Goal: Information Seeking & Learning: Learn about a topic

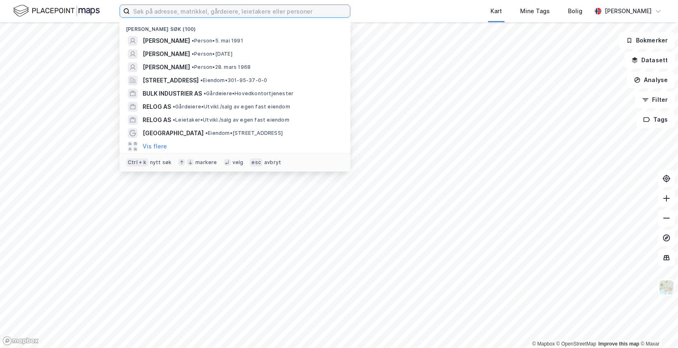
click at [150, 11] on input at bounding box center [240, 11] width 220 height 12
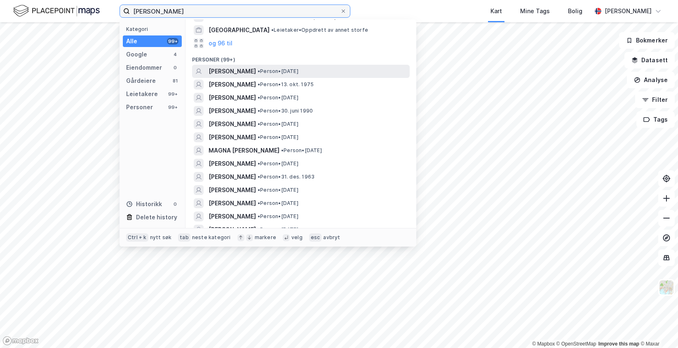
scroll to position [165, 0]
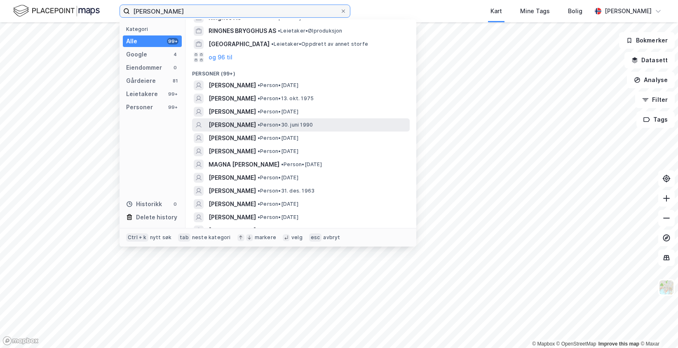
type input "[PERSON_NAME]"
click at [256, 127] on span "[PERSON_NAME]" at bounding box center [232, 125] width 47 height 10
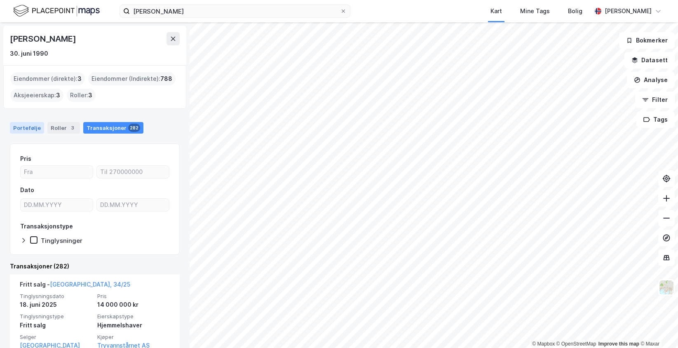
click at [26, 122] on div "Portefølje" at bounding box center [27, 128] width 34 height 12
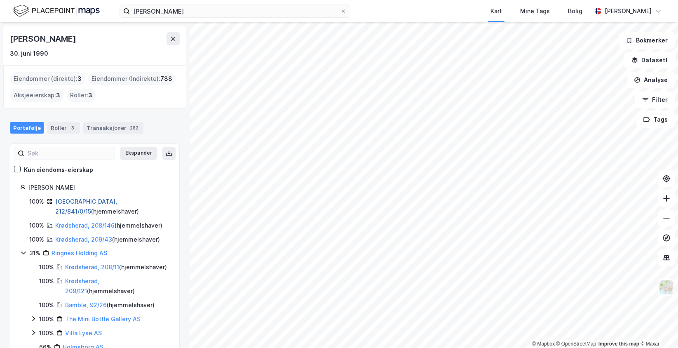
click at [70, 199] on link "[GEOGRAPHIC_DATA], 212/841/0/15" at bounding box center [86, 206] width 62 height 17
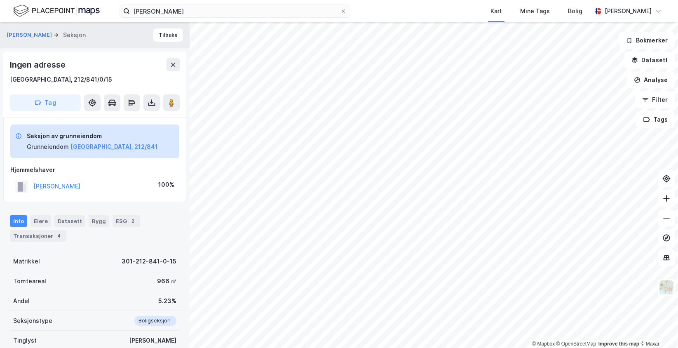
scroll to position [66, 0]
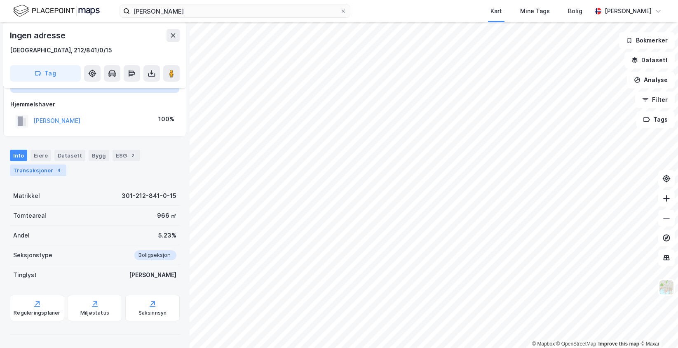
click at [50, 173] on div "Transaksjoner 4" at bounding box center [38, 170] width 56 height 12
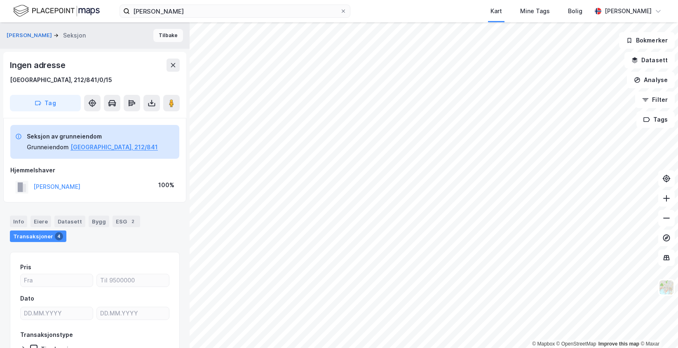
click at [173, 32] on button "Tilbake" at bounding box center [168, 35] width 30 height 13
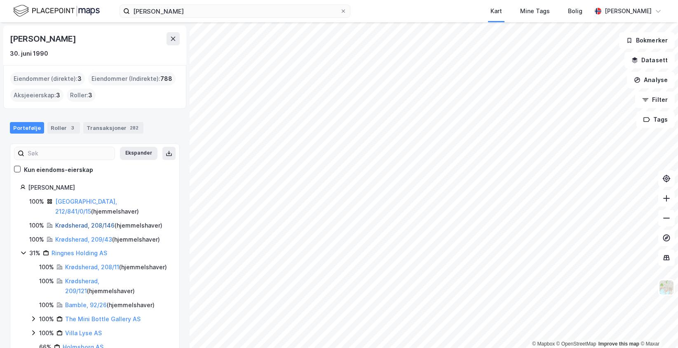
click at [73, 222] on link "Krødsherad, 208/146" at bounding box center [84, 225] width 59 height 7
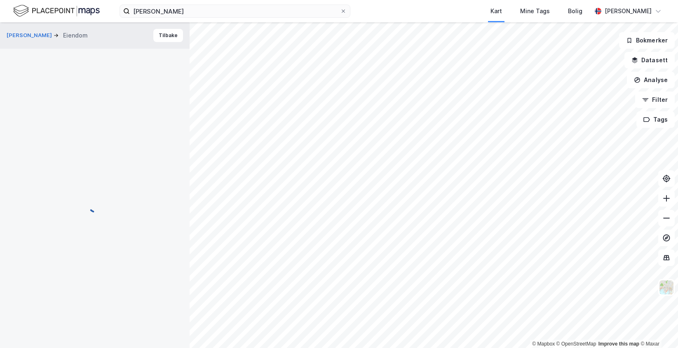
scroll to position [1, 0]
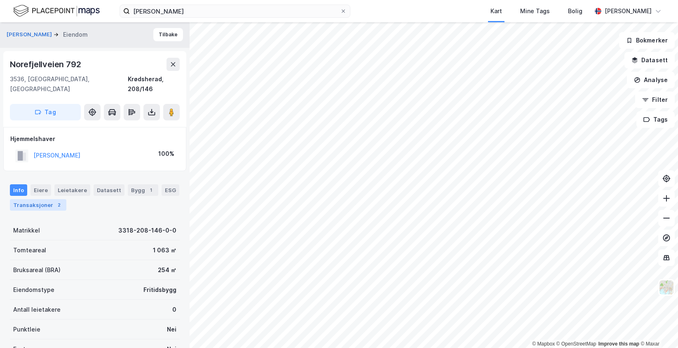
click at [56, 201] on div "2" at bounding box center [59, 205] width 8 height 8
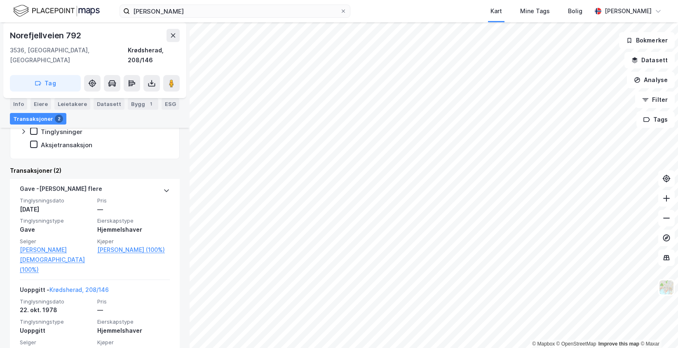
scroll to position [190, 0]
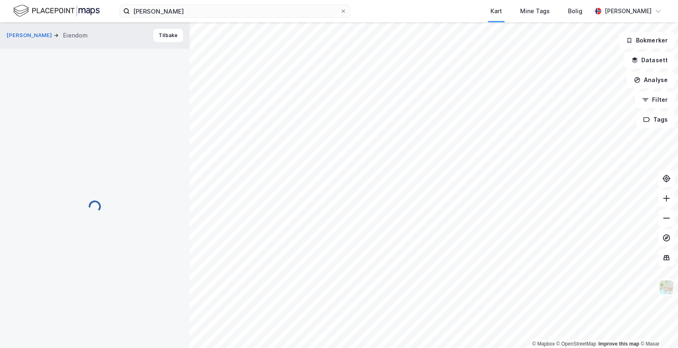
scroll to position [3, 0]
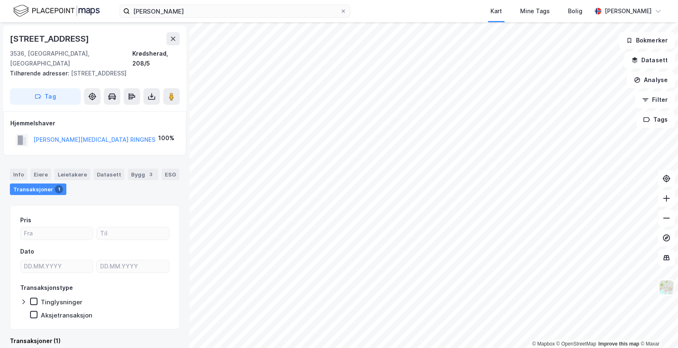
scroll to position [1, 0]
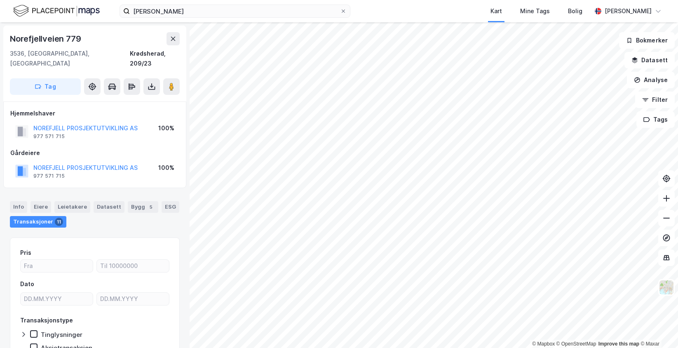
scroll to position [1, 0]
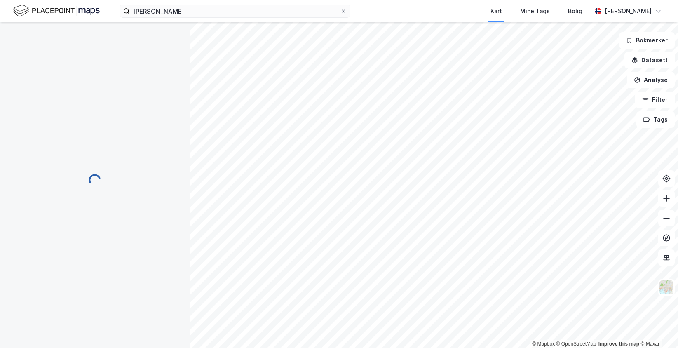
scroll to position [1, 0]
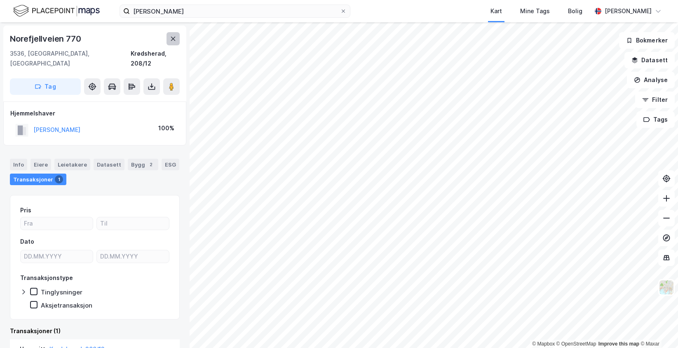
click at [171, 40] on icon at bounding box center [173, 38] width 7 height 7
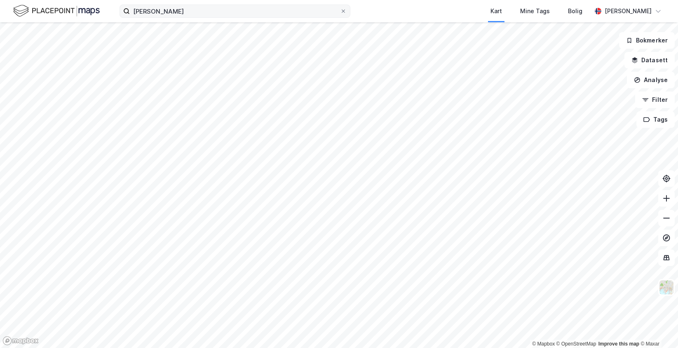
click at [348, 14] on label "[PERSON_NAME]" at bounding box center [235, 11] width 231 height 13
click at [340, 14] on input "[PERSON_NAME]" at bounding box center [235, 11] width 210 height 12
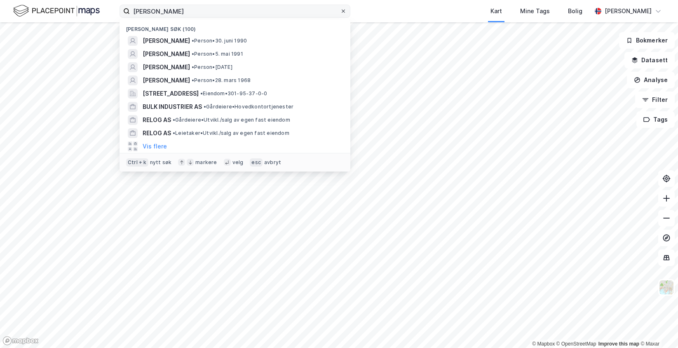
click at [346, 13] on span at bounding box center [343, 11] width 7 height 7
click at [340, 13] on input "[PERSON_NAME]" at bounding box center [235, 11] width 210 height 12
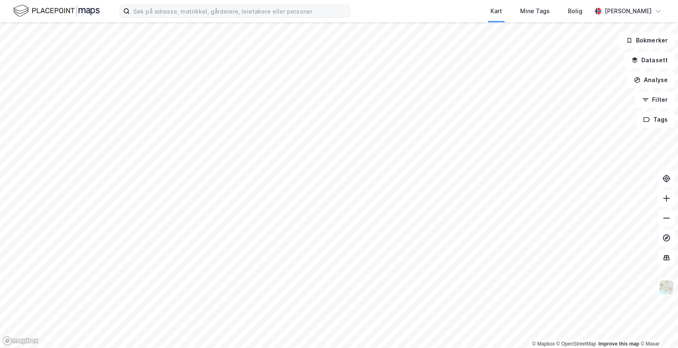
click at [374, 16] on div "Kart Mine Tags [PERSON_NAME]" at bounding box center [339, 11] width 678 height 22
click at [241, 16] on input at bounding box center [240, 11] width 220 height 12
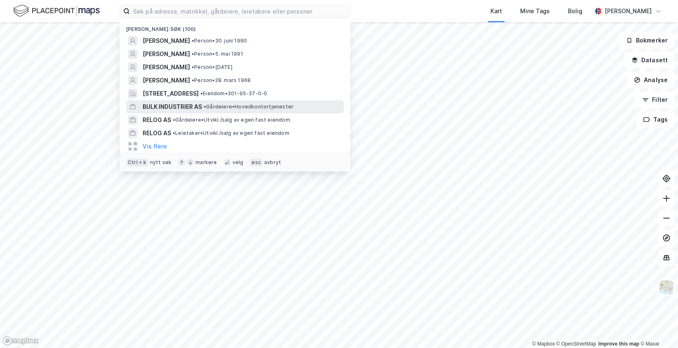
click at [189, 106] on span "BULK INDUSTRIER AS" at bounding box center [172, 107] width 59 height 10
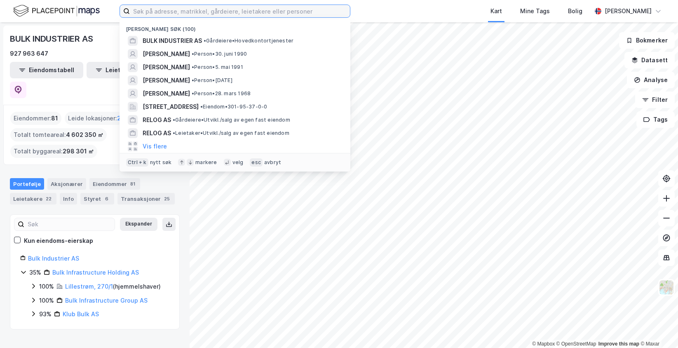
click at [166, 9] on input at bounding box center [240, 11] width 220 height 12
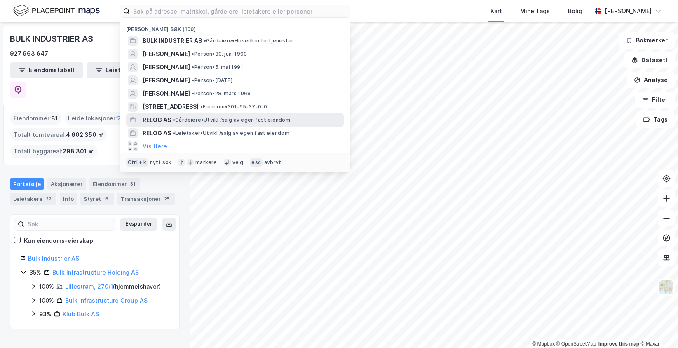
click at [182, 119] on span "• Gårdeiere • [GEOGRAPHIC_DATA]/salg av egen fast eiendom" at bounding box center [231, 120] width 117 height 7
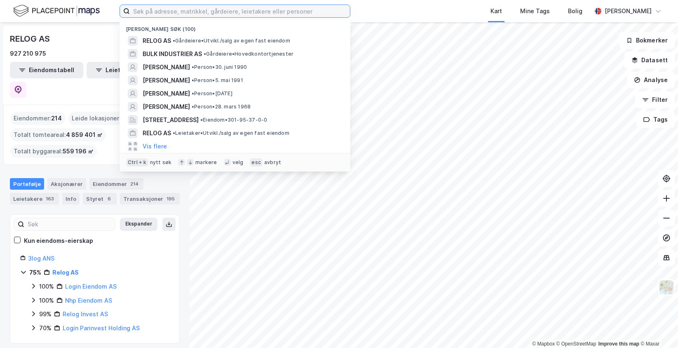
click at [209, 8] on input at bounding box center [240, 11] width 220 height 12
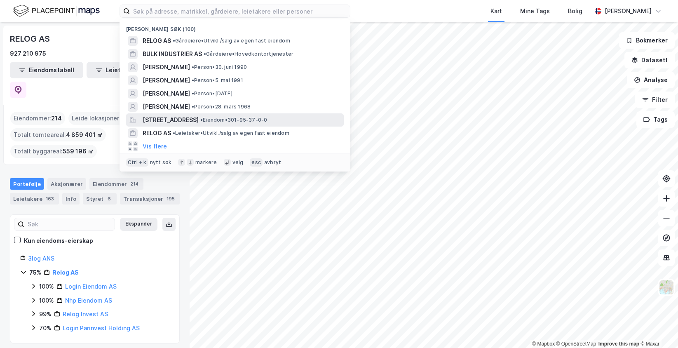
click at [197, 122] on span "[STREET_ADDRESS]" at bounding box center [171, 120] width 56 height 10
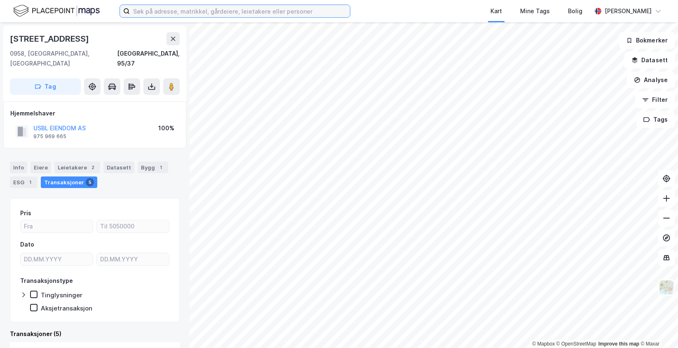
click at [204, 7] on input at bounding box center [240, 11] width 220 height 12
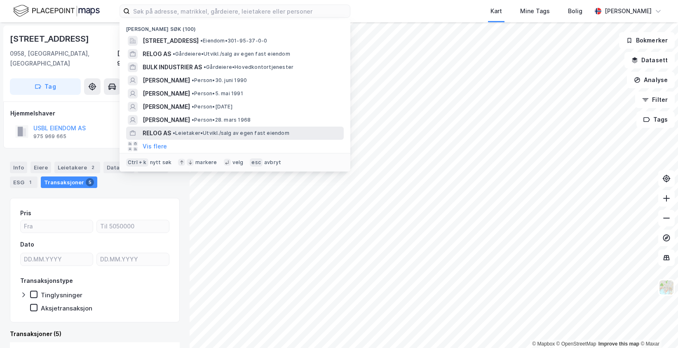
click at [175, 129] on div "RELOG AS • Leietaker • [GEOGRAPHIC_DATA]/salg av egen fast eiendom" at bounding box center [243, 133] width 200 height 10
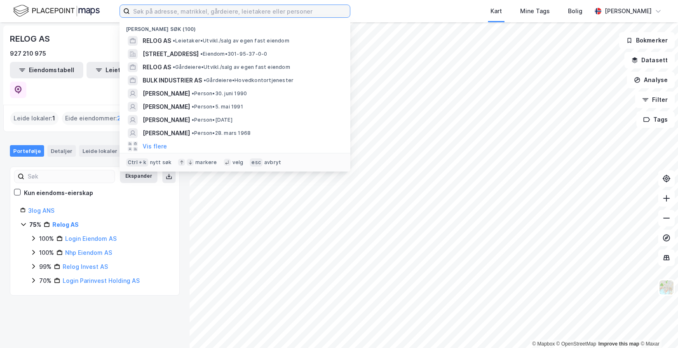
click at [191, 14] on input at bounding box center [240, 11] width 220 height 12
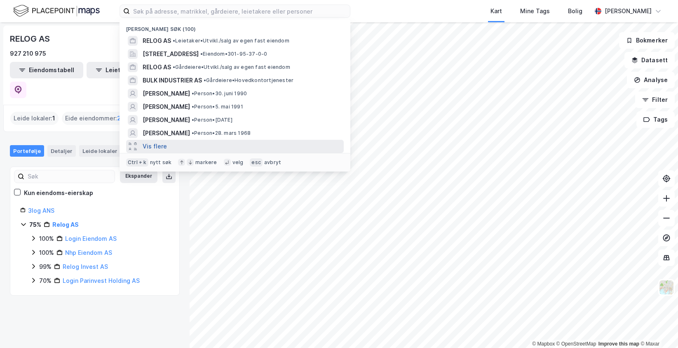
click at [160, 149] on button "Vis flere" at bounding box center [155, 146] width 24 height 10
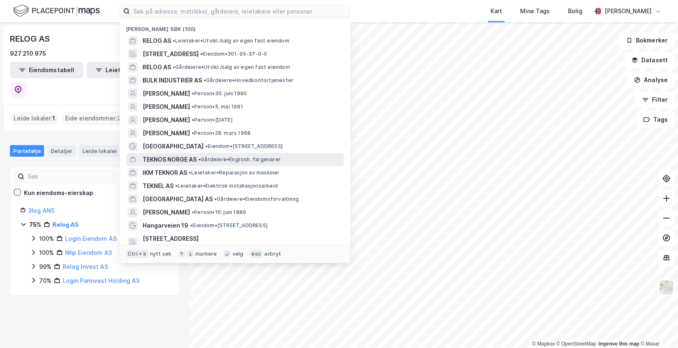
click at [169, 163] on span "TEKNOS NORGE AS" at bounding box center [170, 160] width 54 height 10
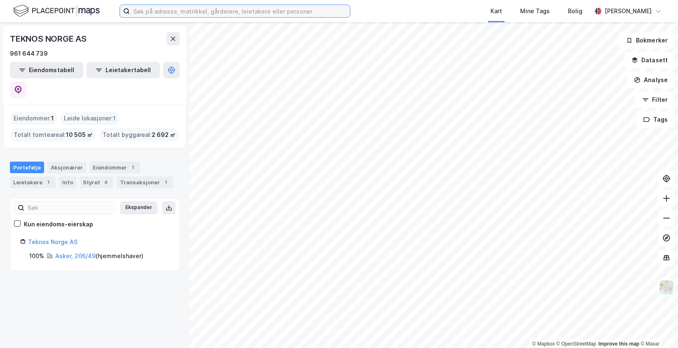
click at [193, 10] on input at bounding box center [240, 11] width 220 height 12
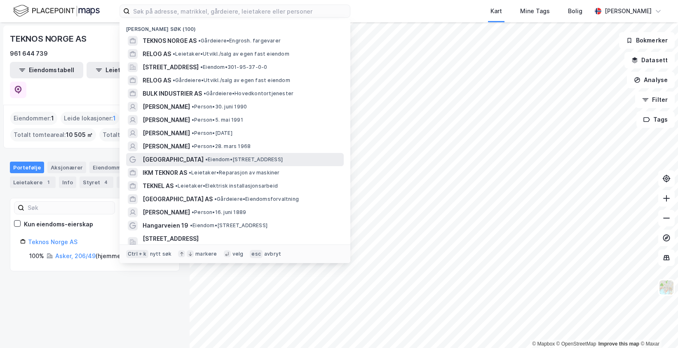
click at [171, 158] on span "[GEOGRAPHIC_DATA]" at bounding box center [173, 160] width 61 height 10
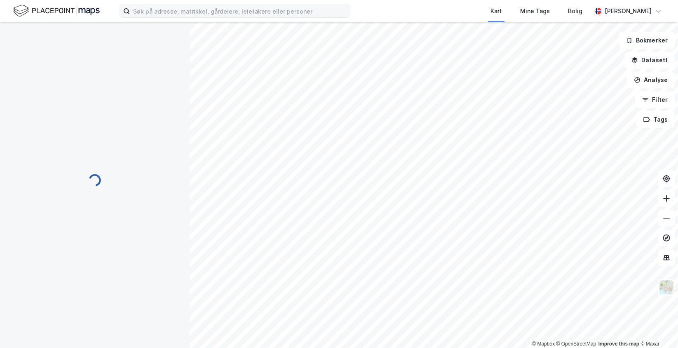
scroll to position [1, 0]
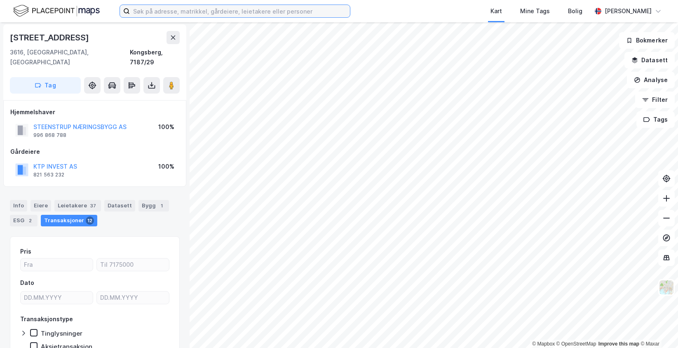
click at [197, 6] on input at bounding box center [240, 11] width 220 height 12
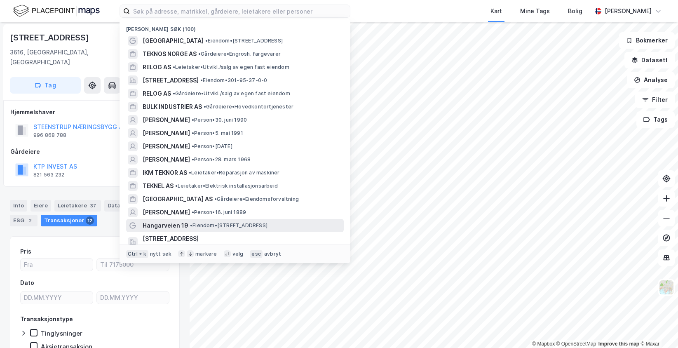
click at [169, 224] on span "Hangarveien 19" at bounding box center [166, 226] width 46 height 10
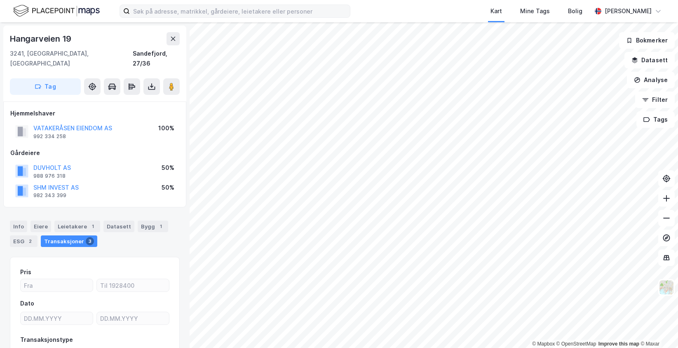
scroll to position [1, 0]
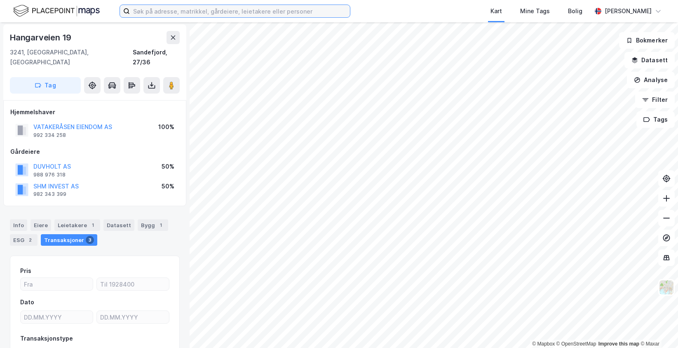
click at [197, 13] on input at bounding box center [240, 11] width 220 height 12
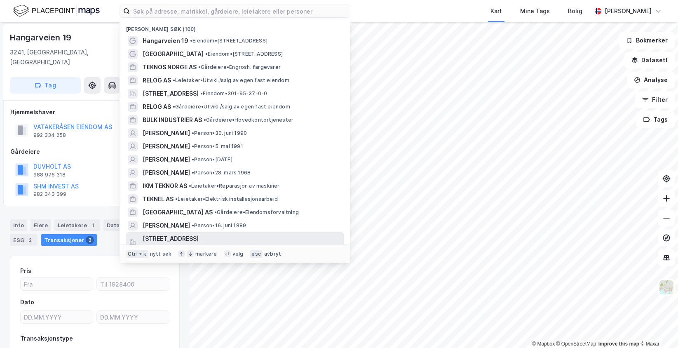
click at [190, 233] on div "[STREET_ADDRESS] Eiendom • 3907-27-36-0-0" at bounding box center [235, 242] width 218 height 20
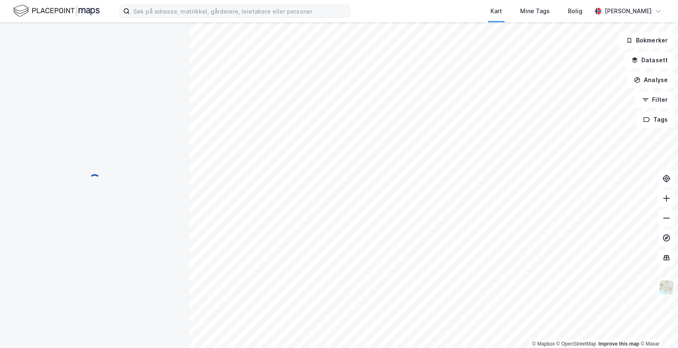
scroll to position [1, 0]
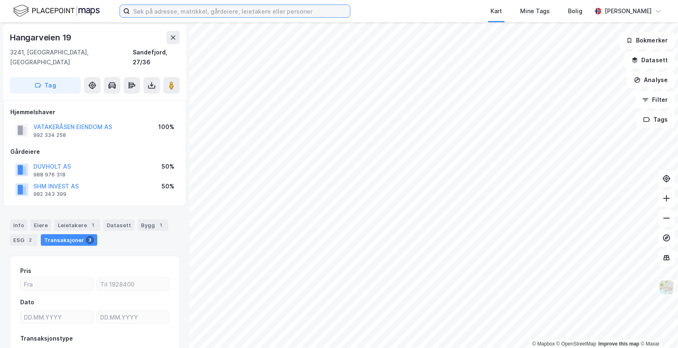
click at [201, 5] on input at bounding box center [240, 11] width 220 height 12
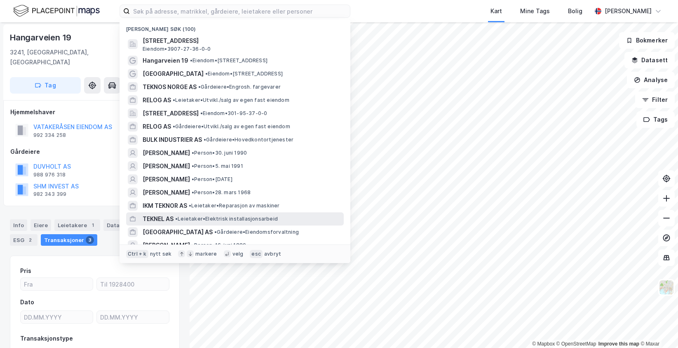
click at [189, 213] on div "TEKNEL AS • Leietaker • Elektrisk installasjonsarbeid" at bounding box center [235, 218] width 218 height 13
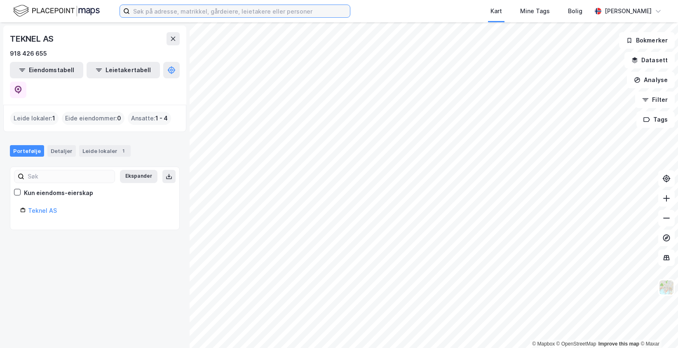
click at [145, 13] on input at bounding box center [240, 11] width 220 height 12
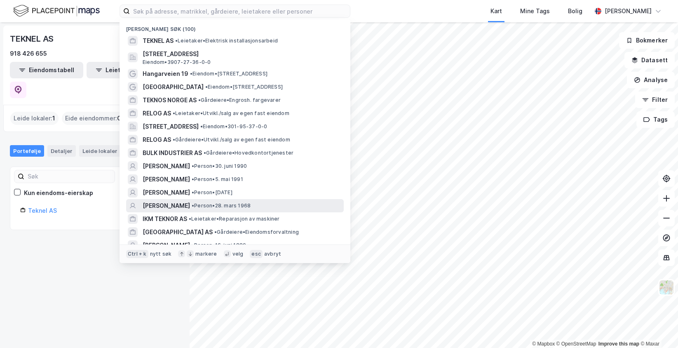
click at [211, 202] on div "[PERSON_NAME] • Person • [DATE]" at bounding box center [243, 206] width 200 height 10
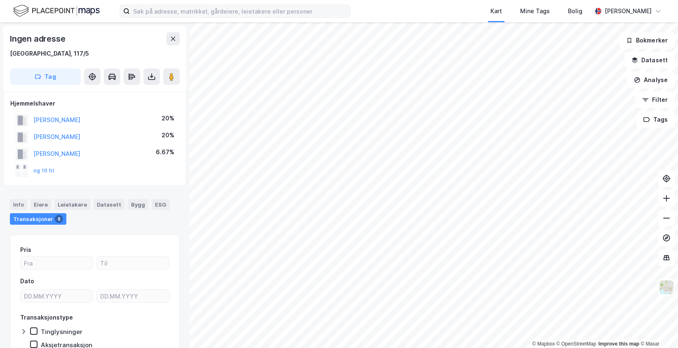
scroll to position [1, 0]
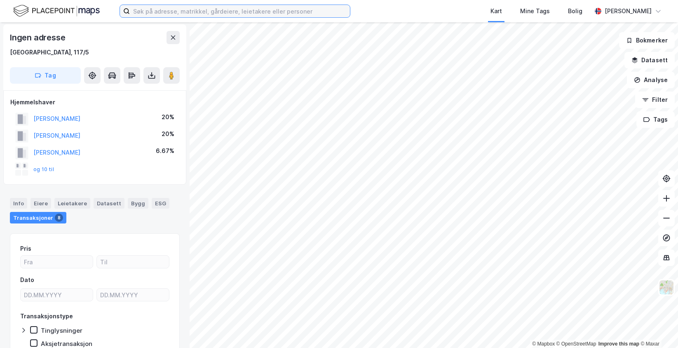
click at [153, 12] on input at bounding box center [240, 11] width 220 height 12
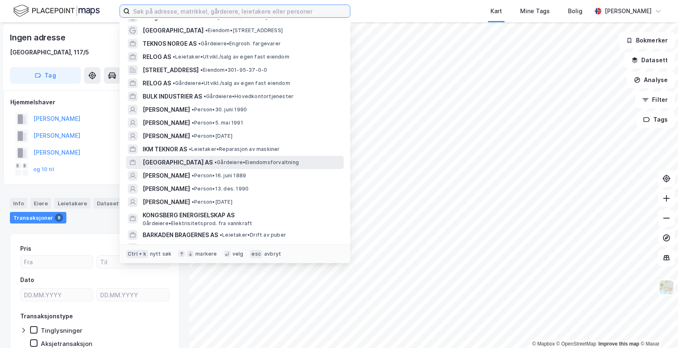
scroll to position [82, 0]
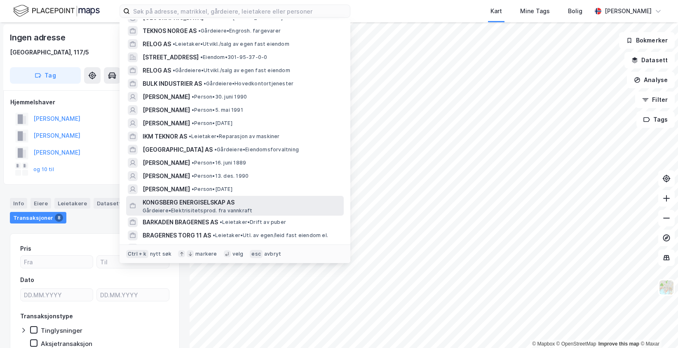
click at [217, 201] on span "KONGSBERG ENERGISELSKAP AS" at bounding box center [242, 202] width 198 height 10
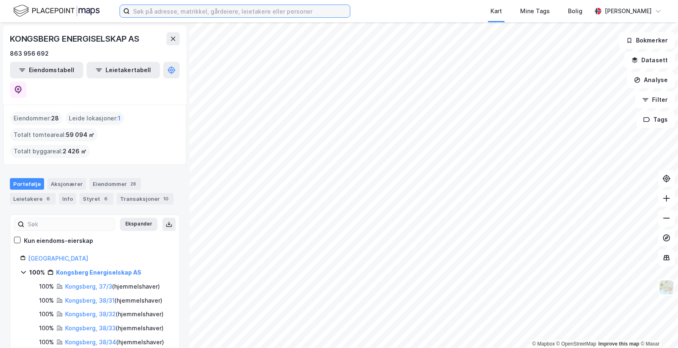
click at [186, 9] on input at bounding box center [240, 11] width 220 height 12
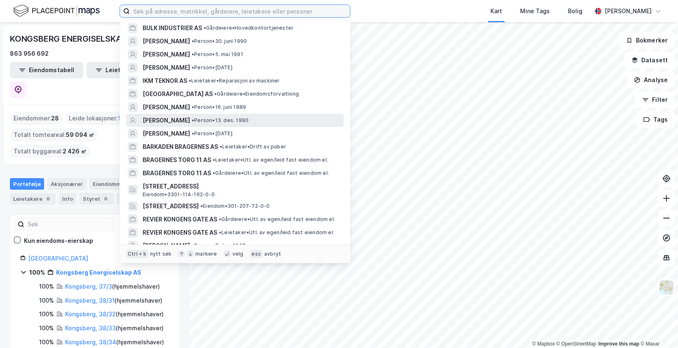
scroll to position [165, 0]
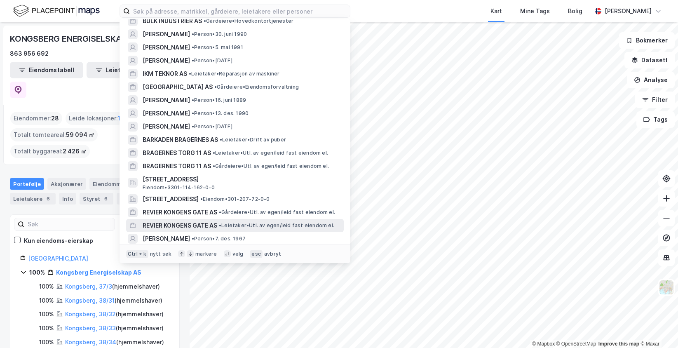
click at [162, 226] on span "REVIER KONGENS GATE AS" at bounding box center [180, 226] width 75 height 10
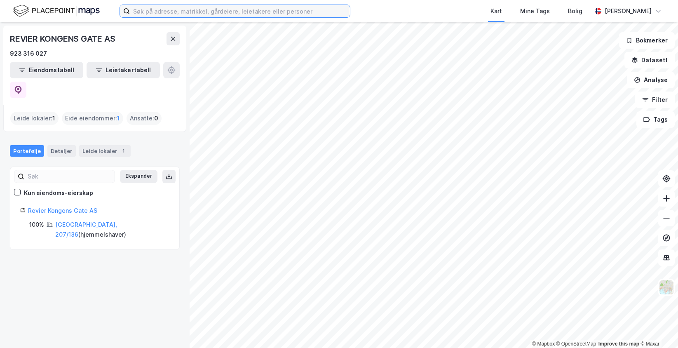
click at [160, 6] on input at bounding box center [240, 11] width 220 height 12
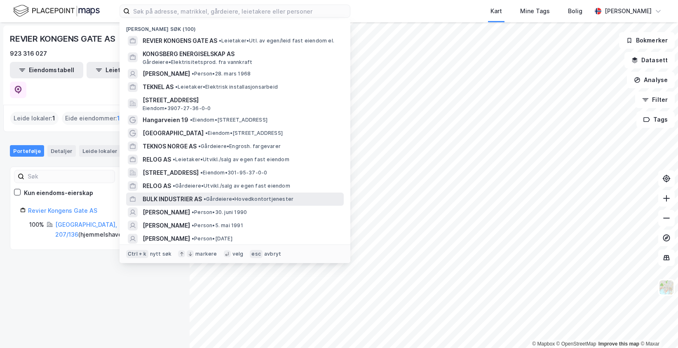
click at [233, 204] on div "BULK INDUSTRIER AS • Gårdeiere • Hovedkontortjenester" at bounding box center [235, 199] width 218 height 13
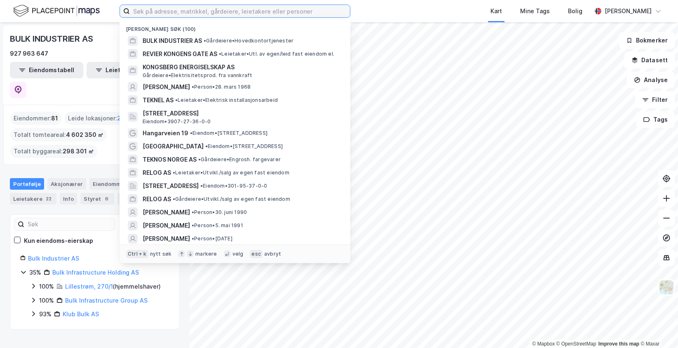
click at [162, 11] on input at bounding box center [240, 11] width 220 height 12
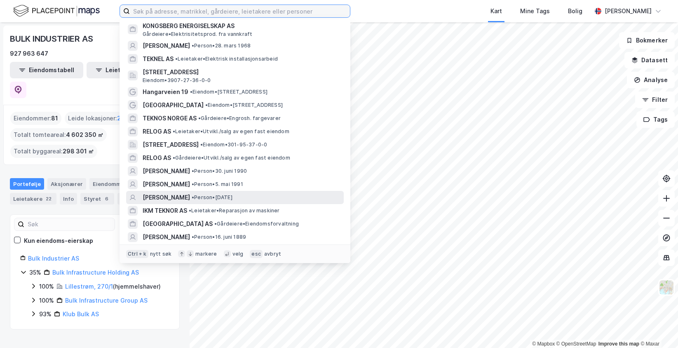
scroll to position [165, 0]
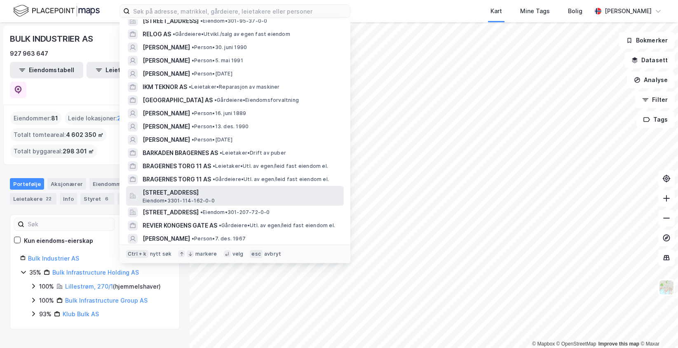
click at [193, 197] on span "Eiendom • 3301-114-162-0-0" at bounding box center [179, 200] width 72 height 7
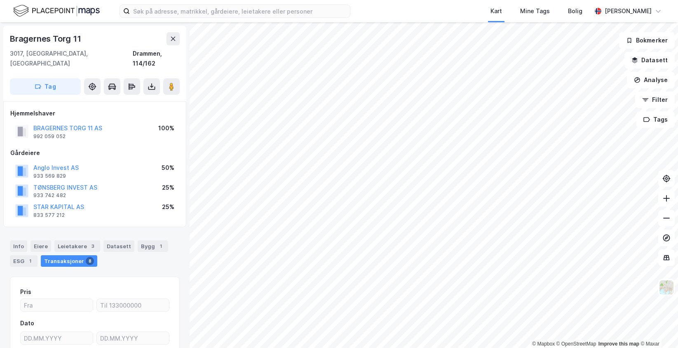
scroll to position [1, 0]
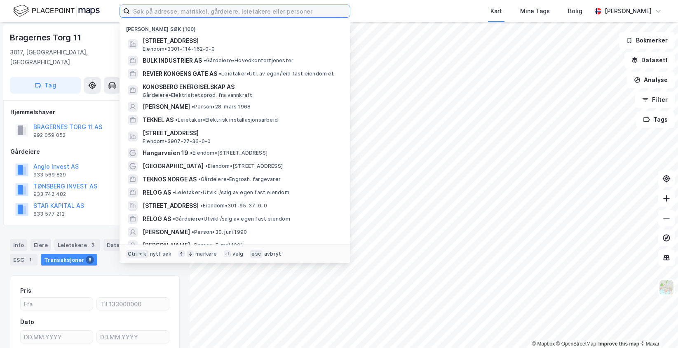
click at [179, 7] on input at bounding box center [240, 11] width 220 height 12
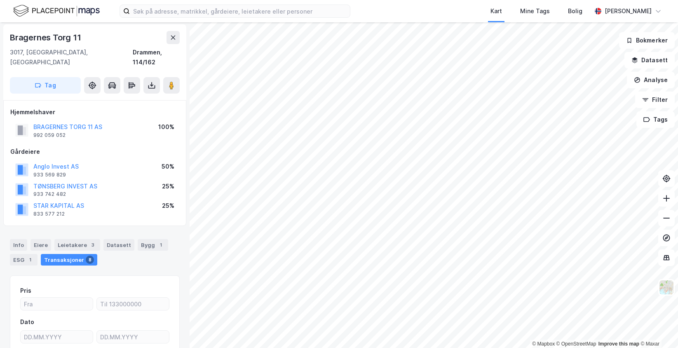
click at [377, 14] on div "Kart Mine Tags [PERSON_NAME]" at bounding box center [339, 11] width 678 height 22
click at [360, 9] on div "Kart Mine Tags [PERSON_NAME]" at bounding box center [339, 11] width 678 height 22
click at [316, 7] on input at bounding box center [240, 11] width 220 height 12
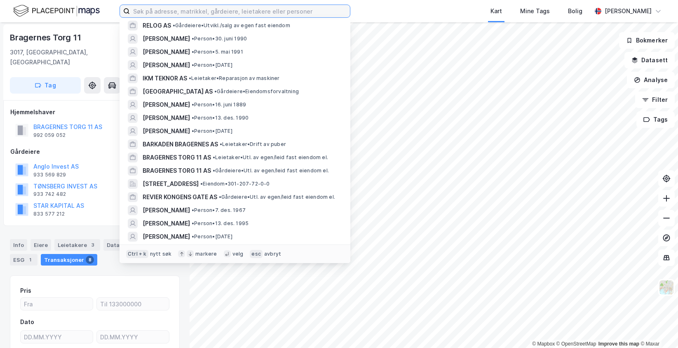
scroll to position [192, 0]
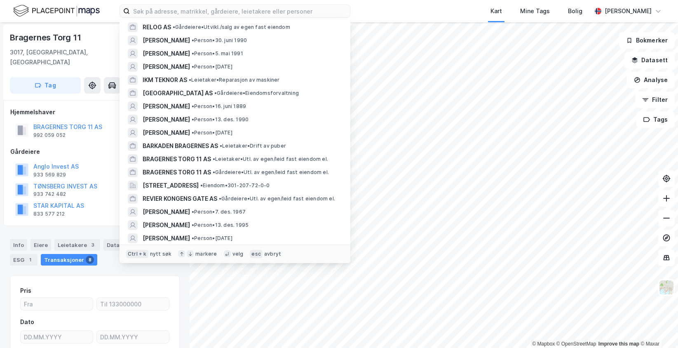
click at [204, 204] on div "REVIER KONGENS GATE AS • Gårdeiere • Utl. av egen/leid fast eiendom el." at bounding box center [235, 198] width 218 height 13
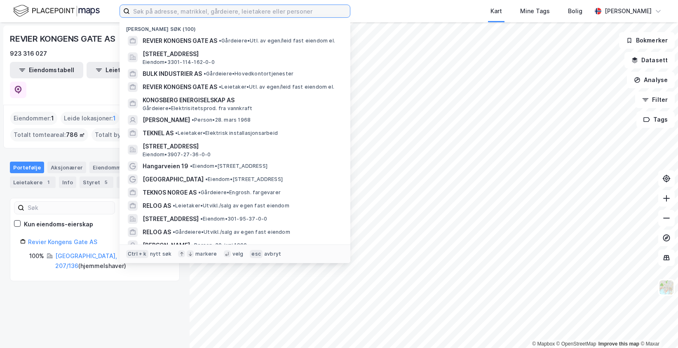
click at [336, 10] on input at bounding box center [240, 11] width 220 height 12
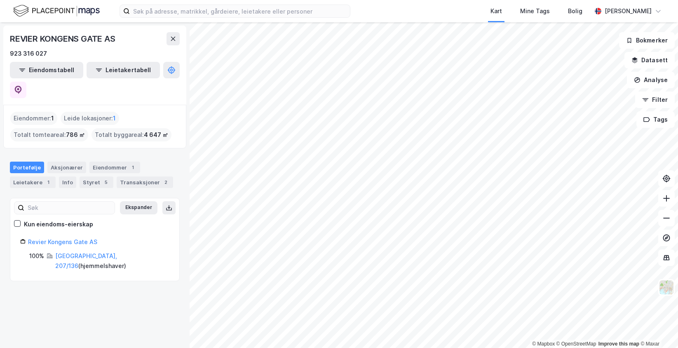
click at [367, 6] on div "Kart Mine Tags [PERSON_NAME]" at bounding box center [339, 11] width 678 height 22
